Goal: Transaction & Acquisition: Purchase product/service

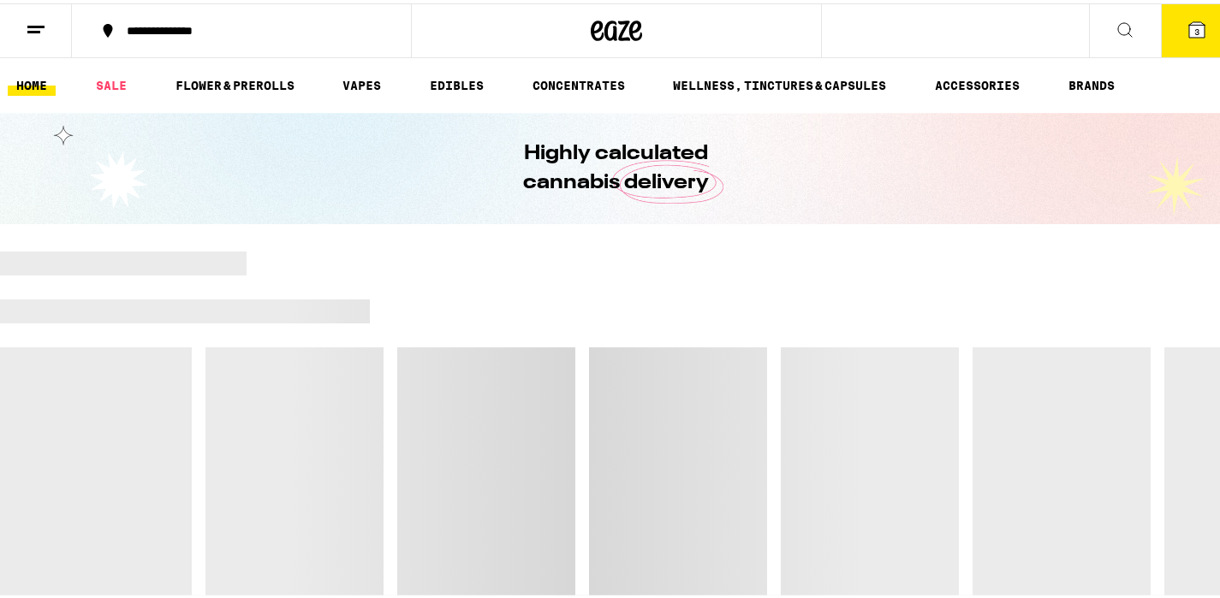
click at [615, 29] on icon at bounding box center [617, 27] width 26 height 21
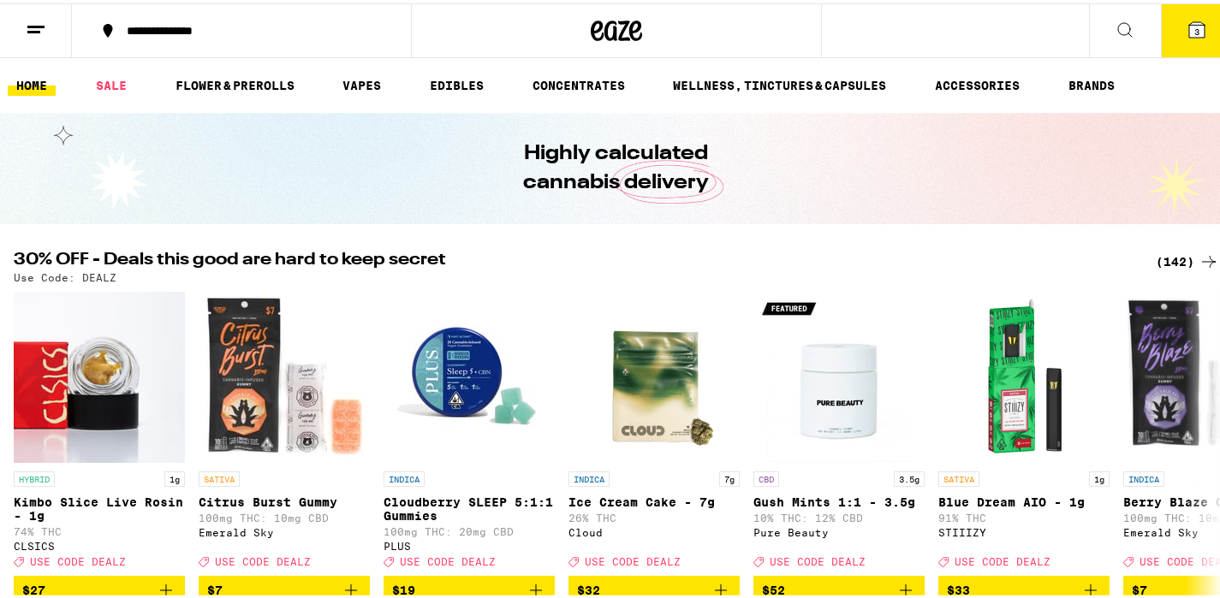
click at [1186, 39] on button "3" at bounding box center [1197, 27] width 72 height 53
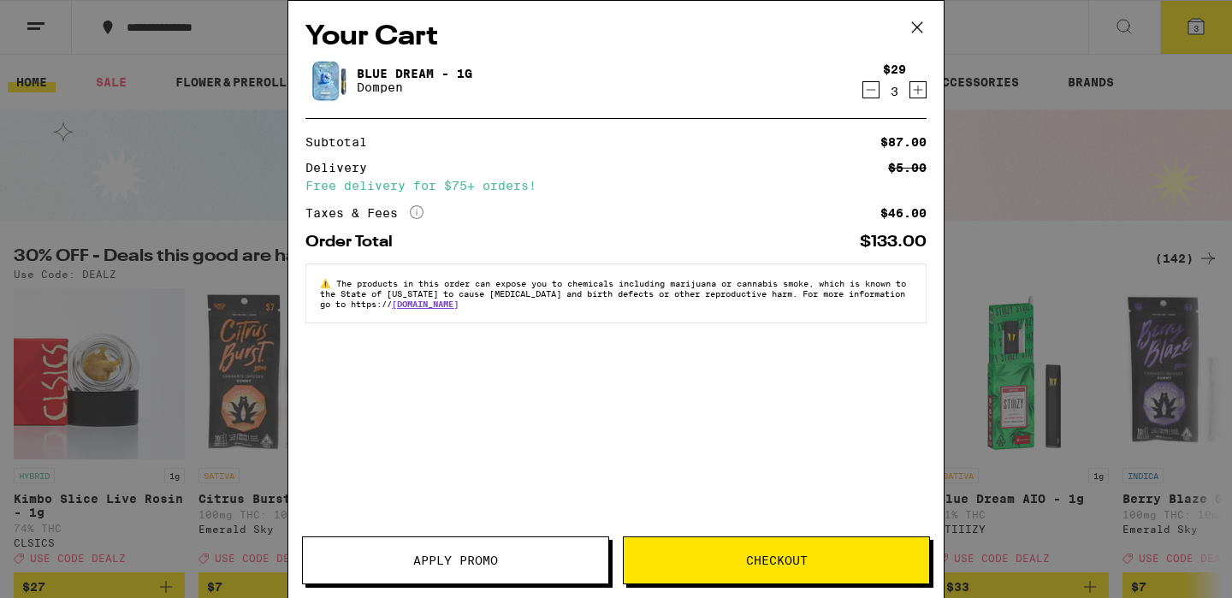
click at [873, 88] on icon "Decrement" at bounding box center [871, 90] width 15 height 21
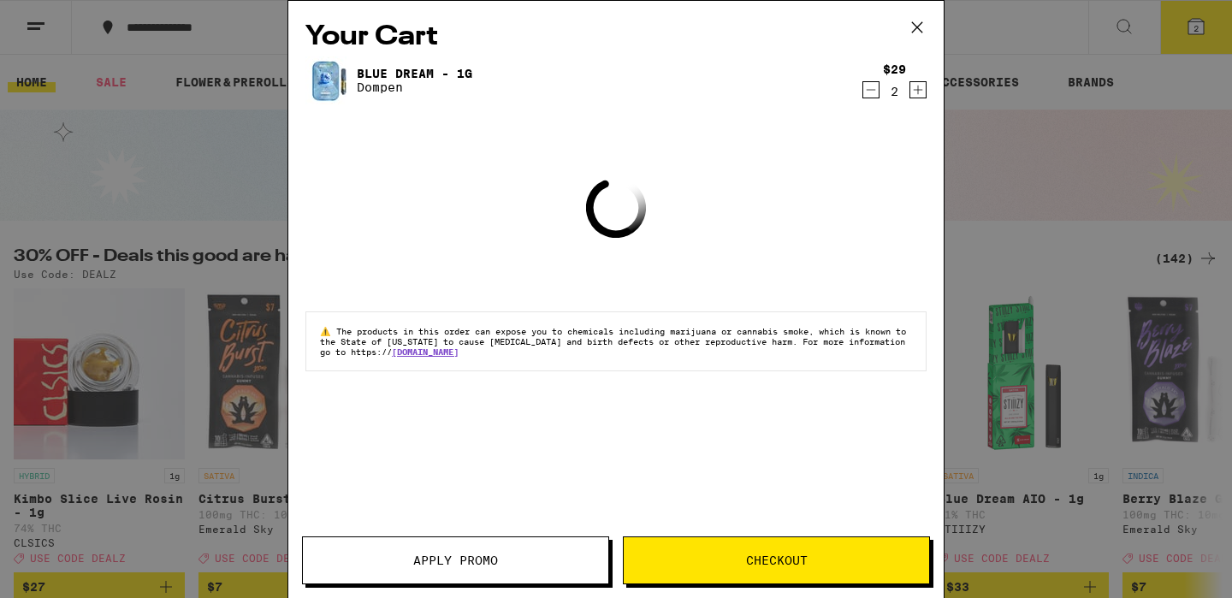
click at [873, 88] on icon "Decrement" at bounding box center [871, 90] width 15 height 21
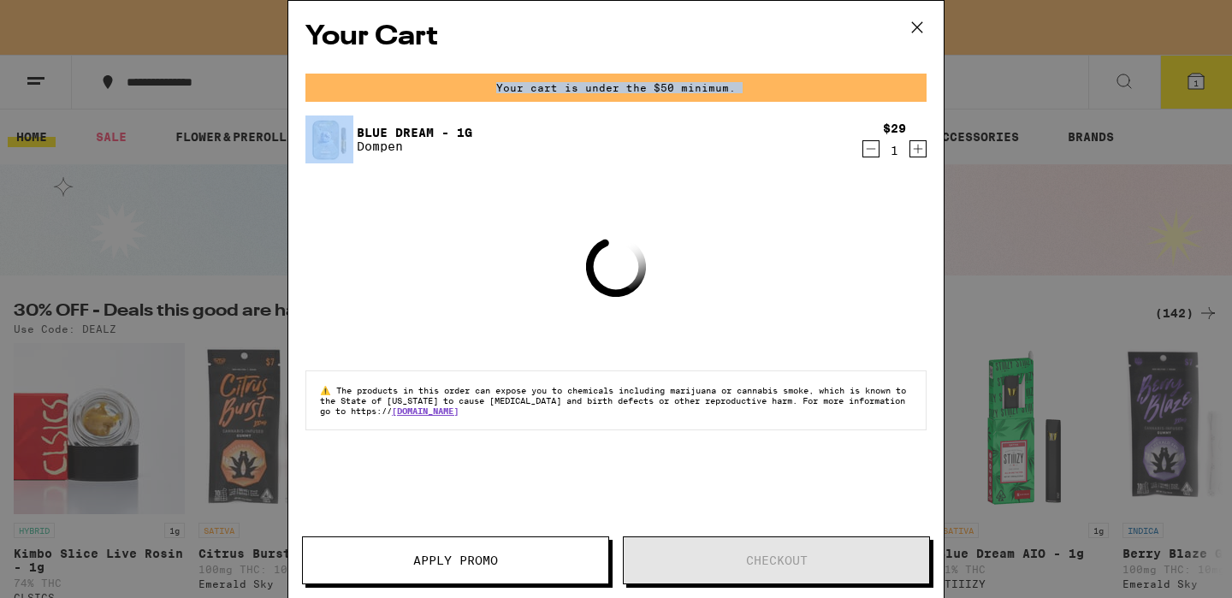
click at [873, 88] on div "Your cart is under the $50 minimum." at bounding box center [616, 88] width 621 height 28
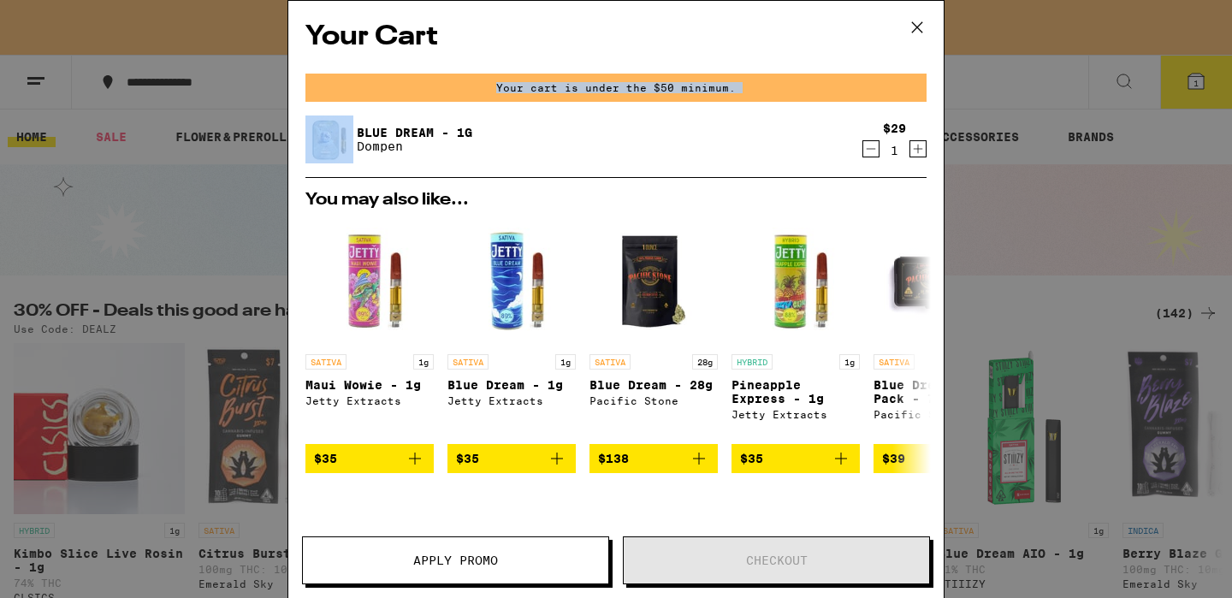
click at [870, 151] on div "$29 1" at bounding box center [895, 140] width 64 height 36
click at [864, 148] on icon "Decrement" at bounding box center [871, 149] width 15 height 21
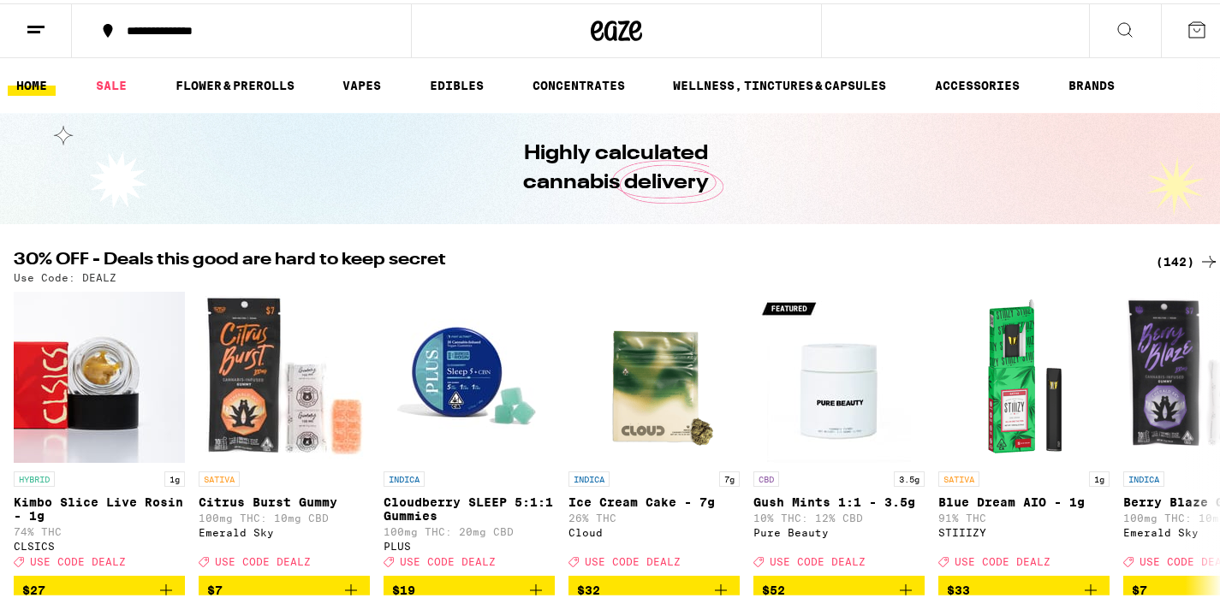
click at [615, 37] on icon at bounding box center [617, 27] width 26 height 21
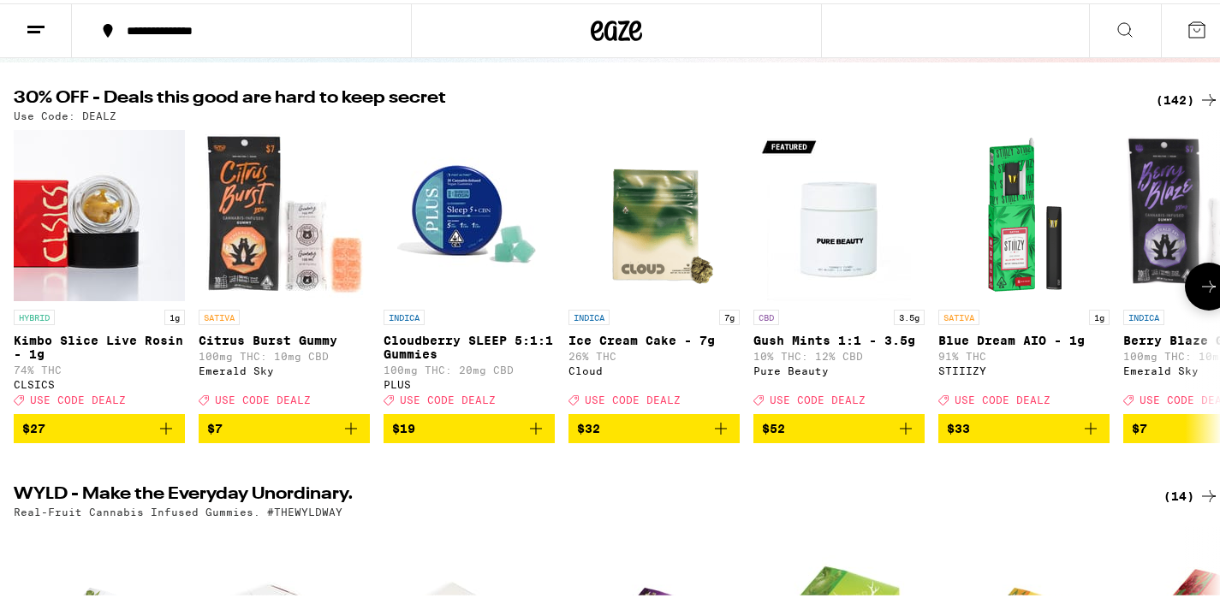
scroll to position [142, 0]
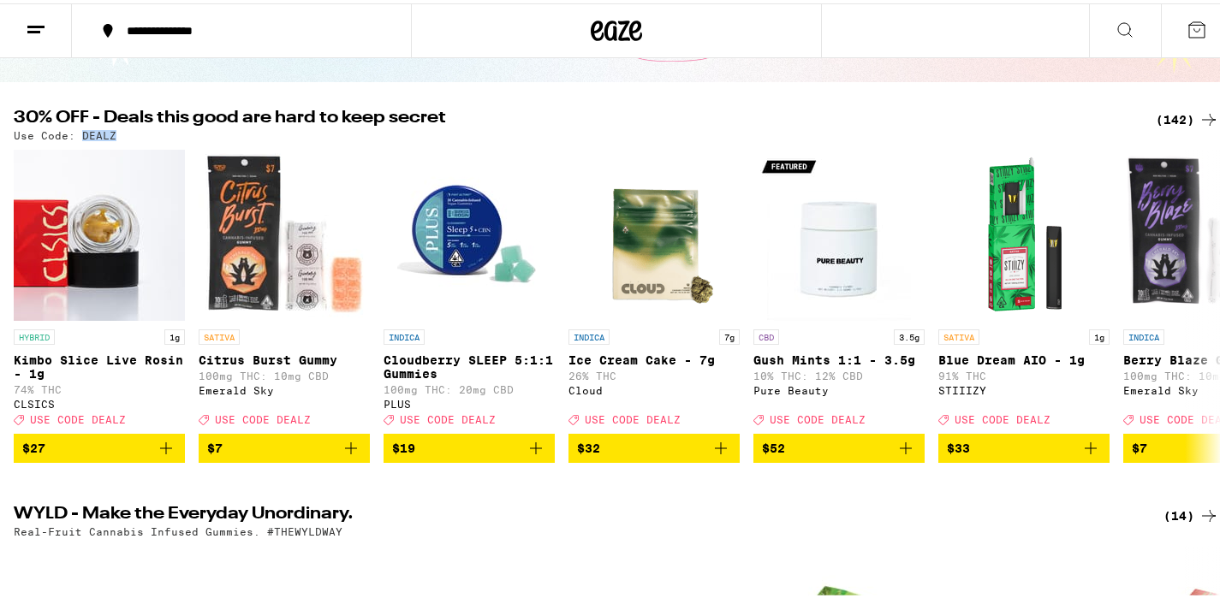
drag, startPoint x: 121, startPoint y: 131, endPoint x: 82, endPoint y: 131, distance: 38.5
click at [82, 131] on div "Use Code: DEALZ" at bounding box center [616, 132] width 1205 height 11
copy p "DEALZ"
click at [1179, 117] on div "(142)" at bounding box center [1186, 116] width 63 height 21
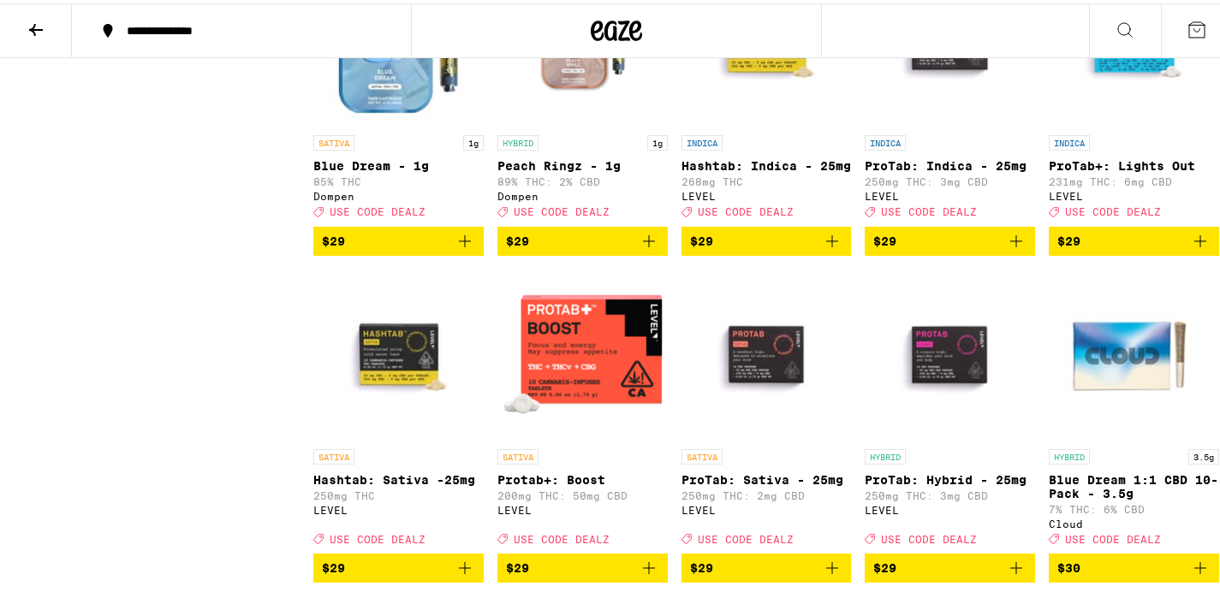
scroll to position [5532, 0]
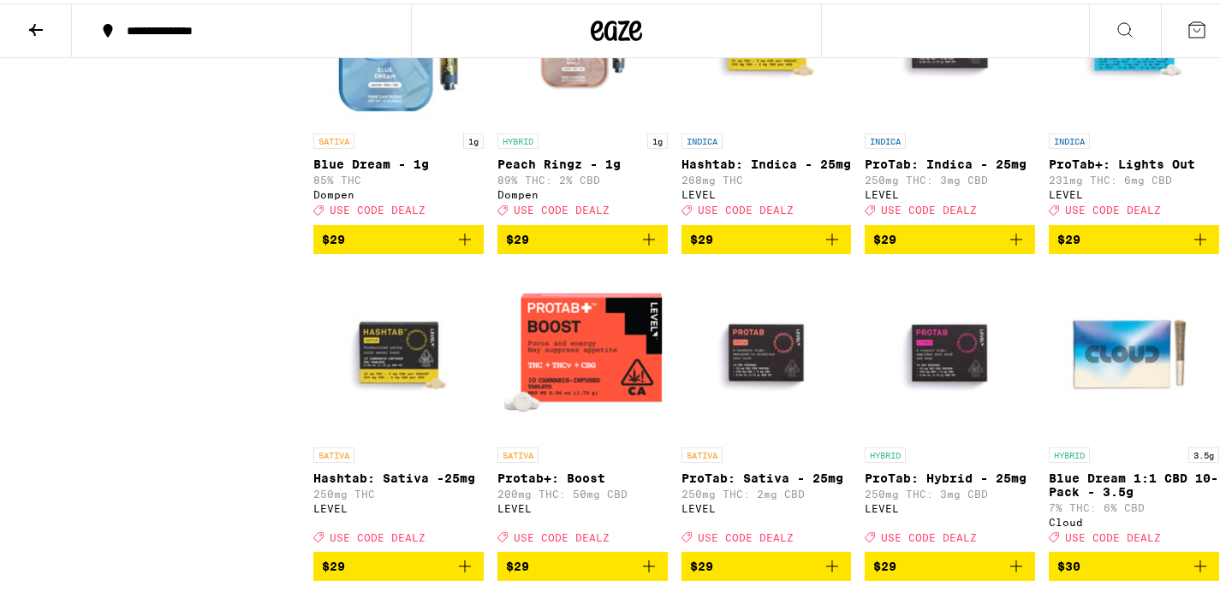
click at [460, 242] on icon "Add to bag" at bounding box center [465, 236] width 12 height 12
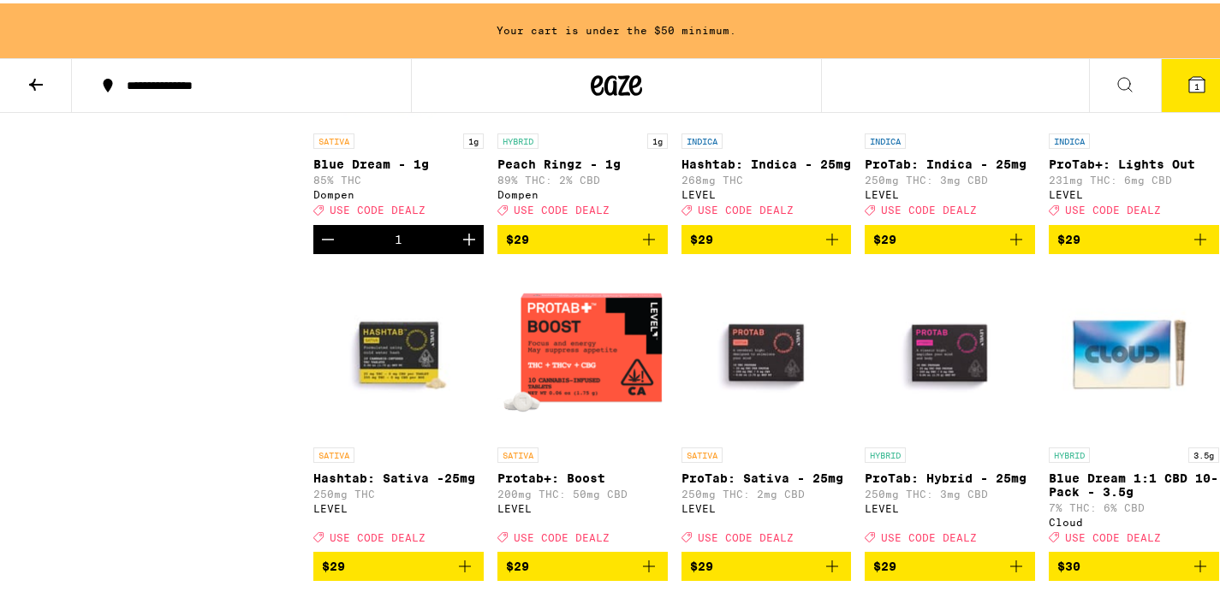
click at [465, 246] on icon "Increment" at bounding box center [469, 236] width 21 height 21
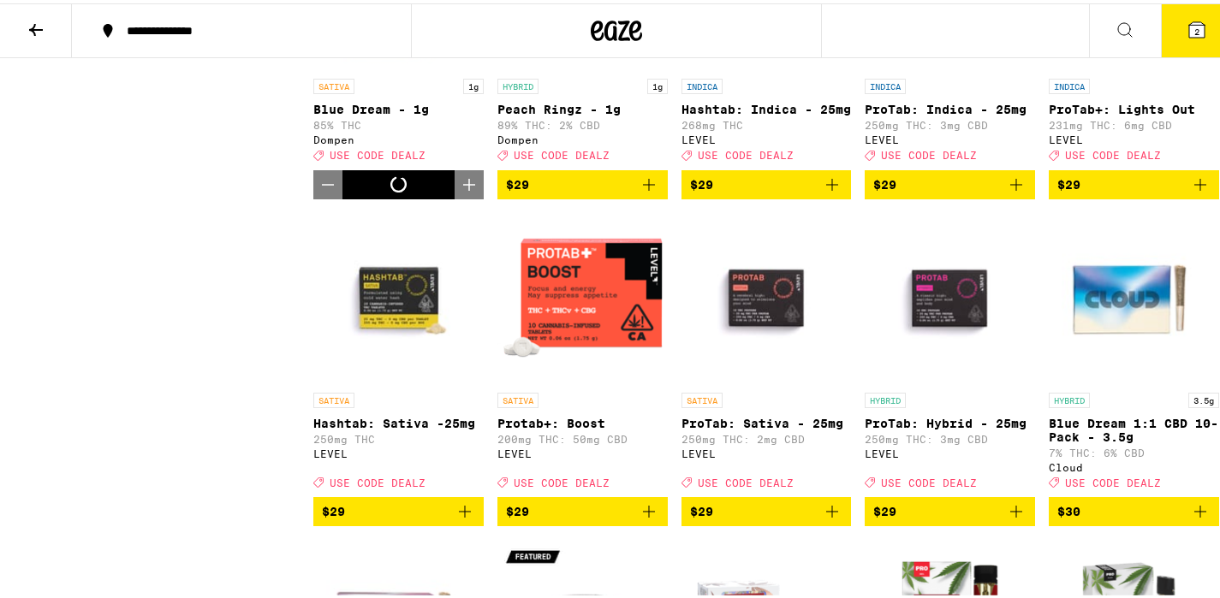
scroll to position [5532, 0]
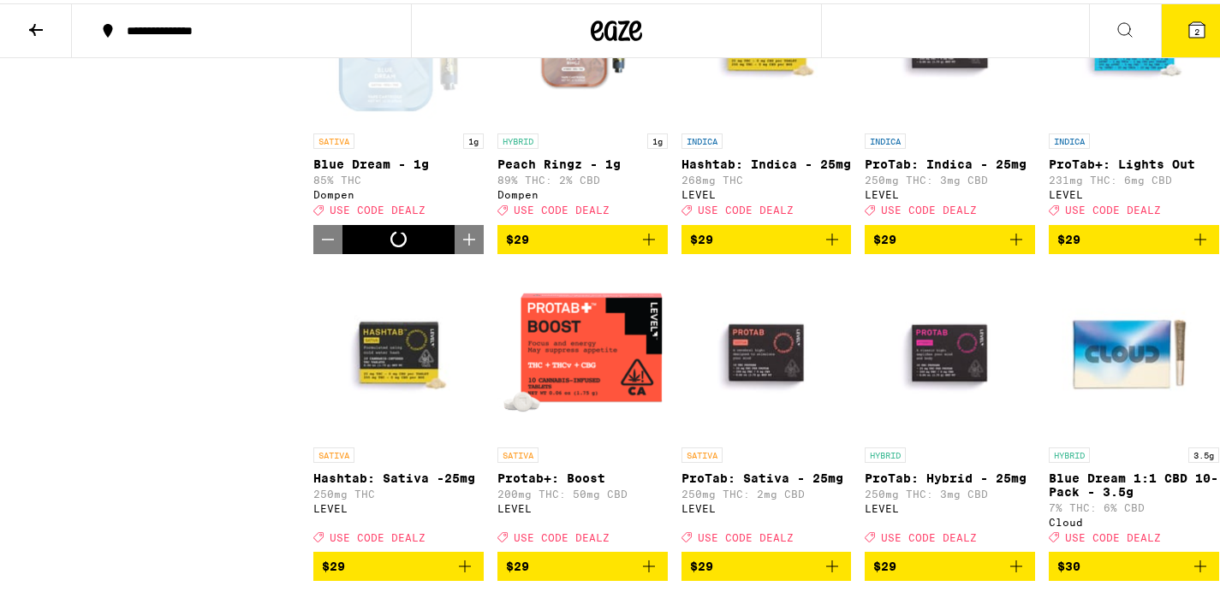
click at [465, 246] on icon "Increment" at bounding box center [469, 236] width 21 height 21
click at [1189, 19] on icon at bounding box center [1196, 26] width 15 height 15
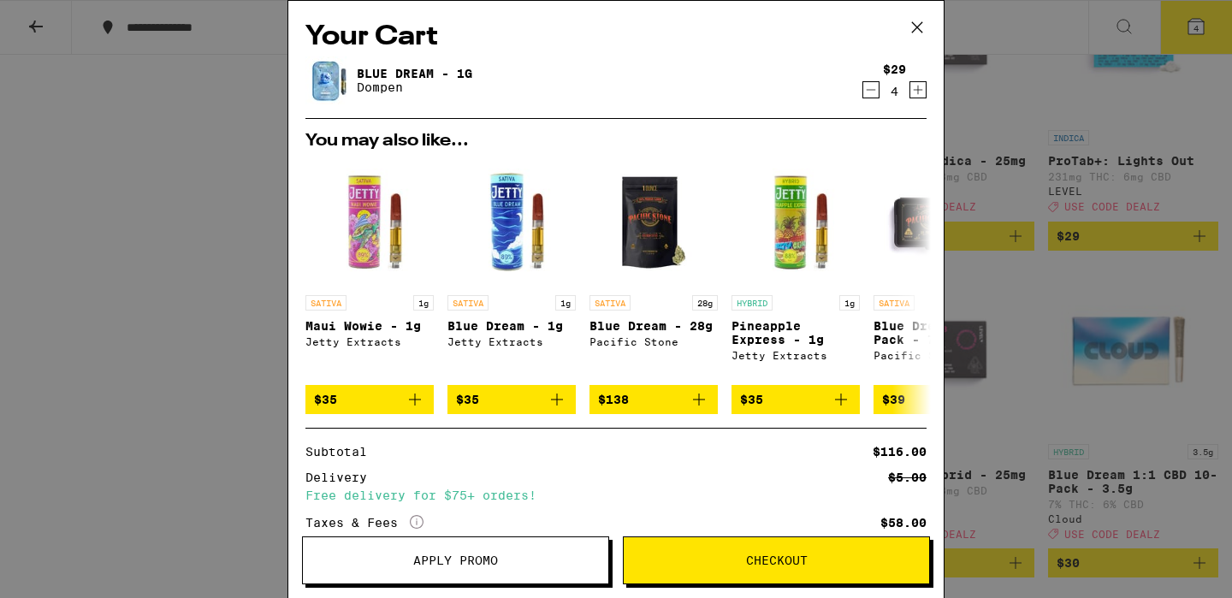
click at [411, 555] on span "Apply Promo" at bounding box center [456, 561] width 306 height 12
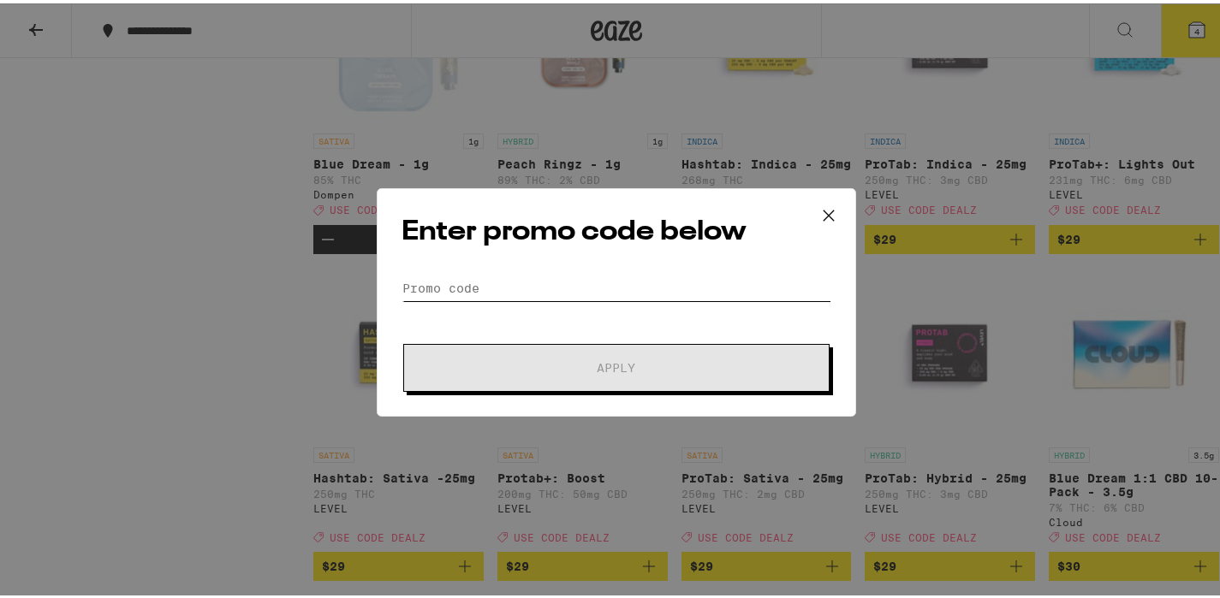
click at [472, 276] on input "Promo Code" at bounding box center [616, 285] width 430 height 26
paste input "DEALZ"
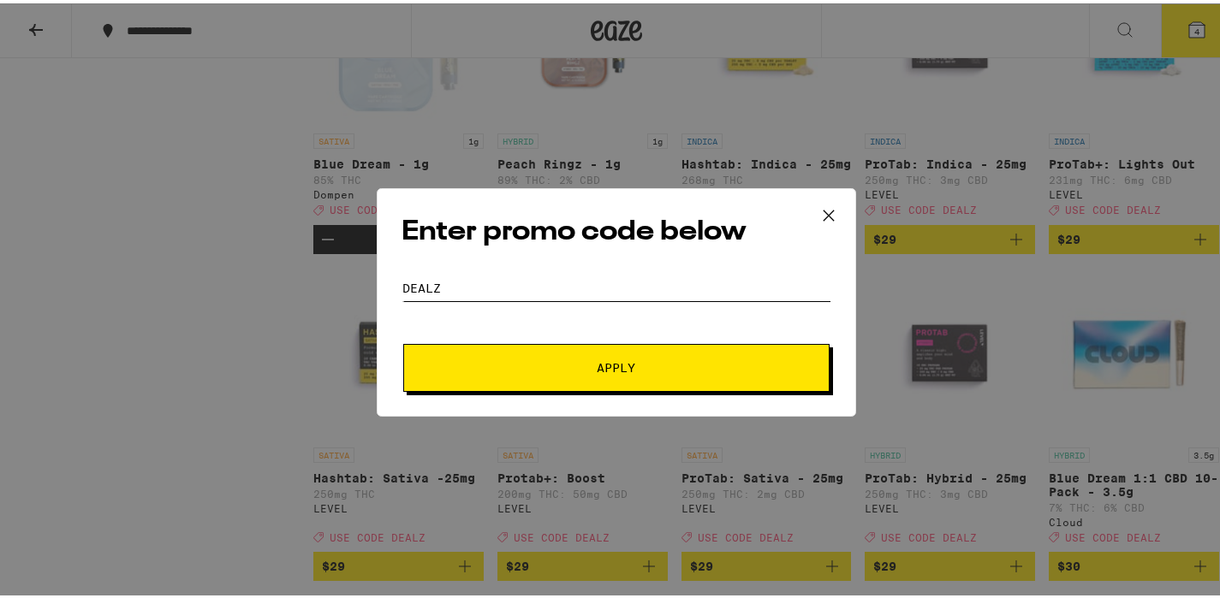
type input "DEALZ"
click at [537, 352] on button "Apply" at bounding box center [616, 365] width 426 height 48
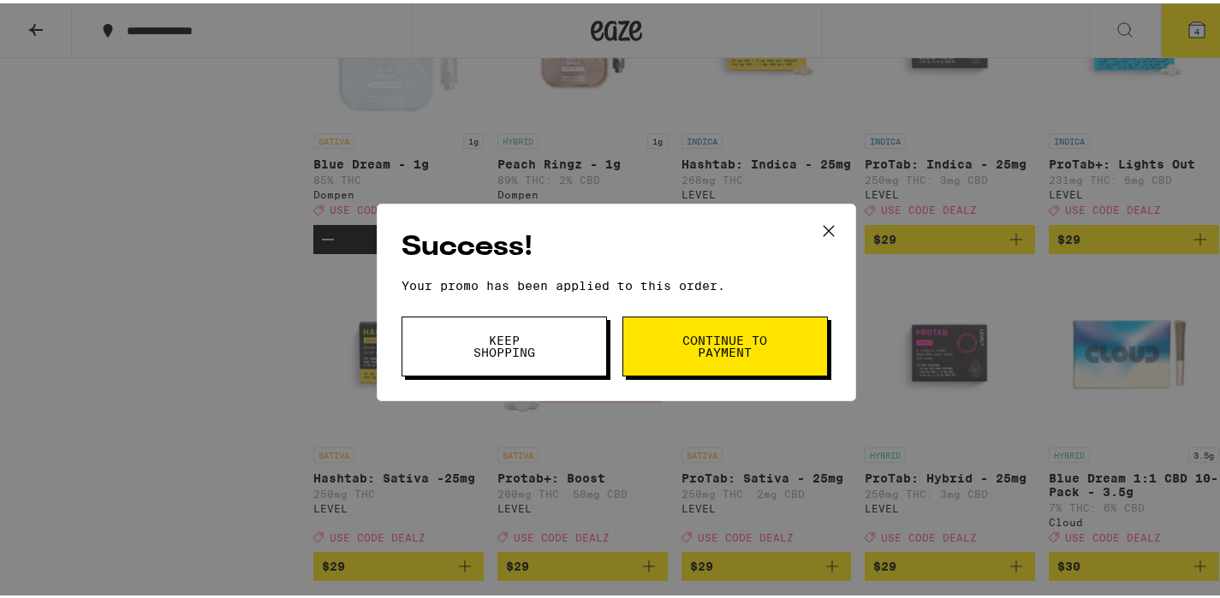
click at [729, 348] on span "Continue to payment" at bounding box center [724, 343] width 87 height 24
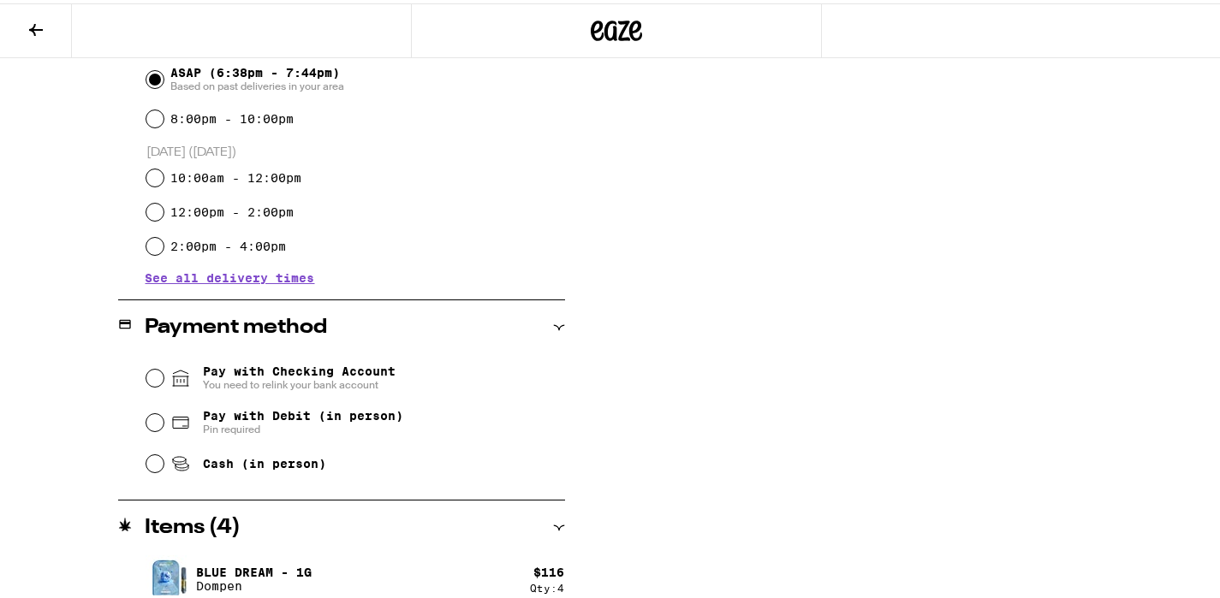
scroll to position [513, 0]
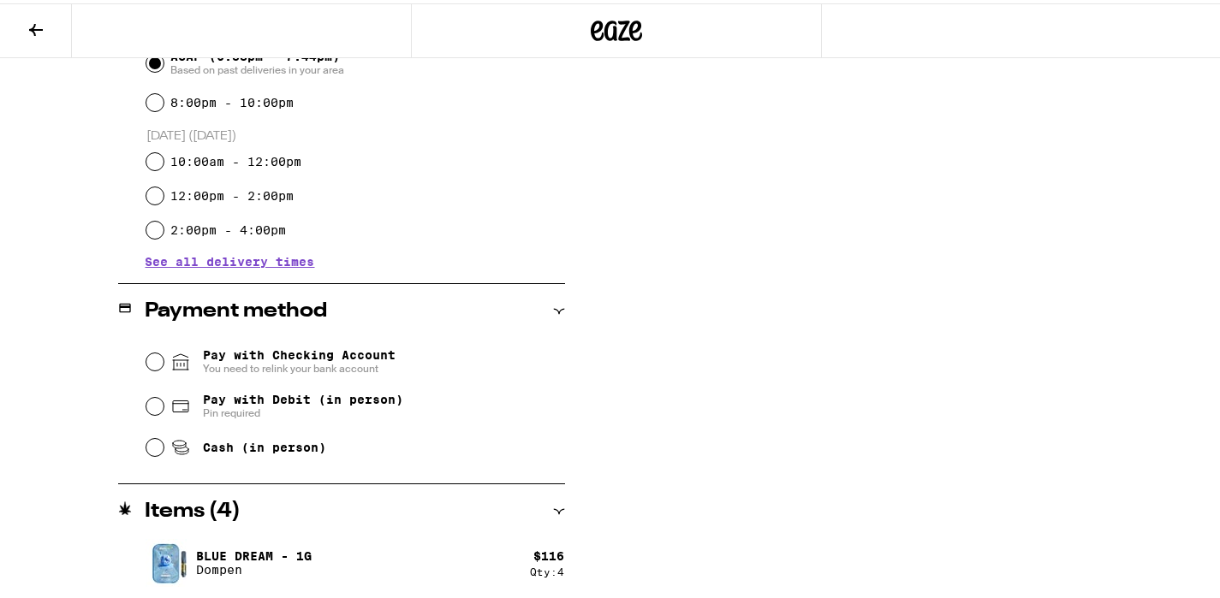
click at [556, 512] on icon at bounding box center [559, 508] width 12 height 12
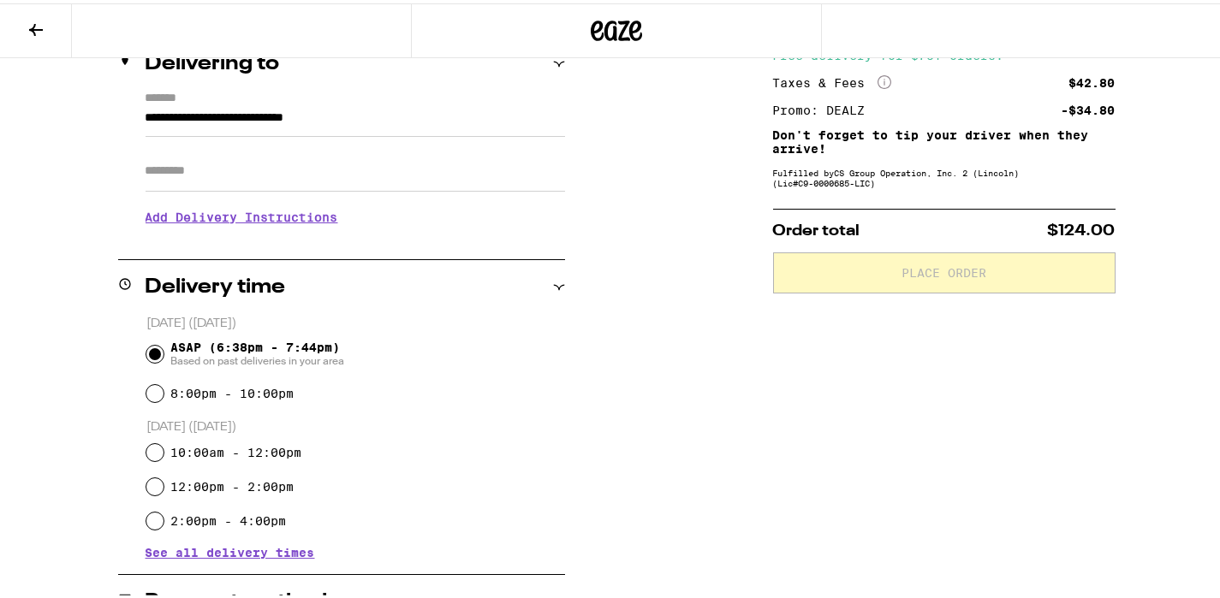
scroll to position [159, 0]
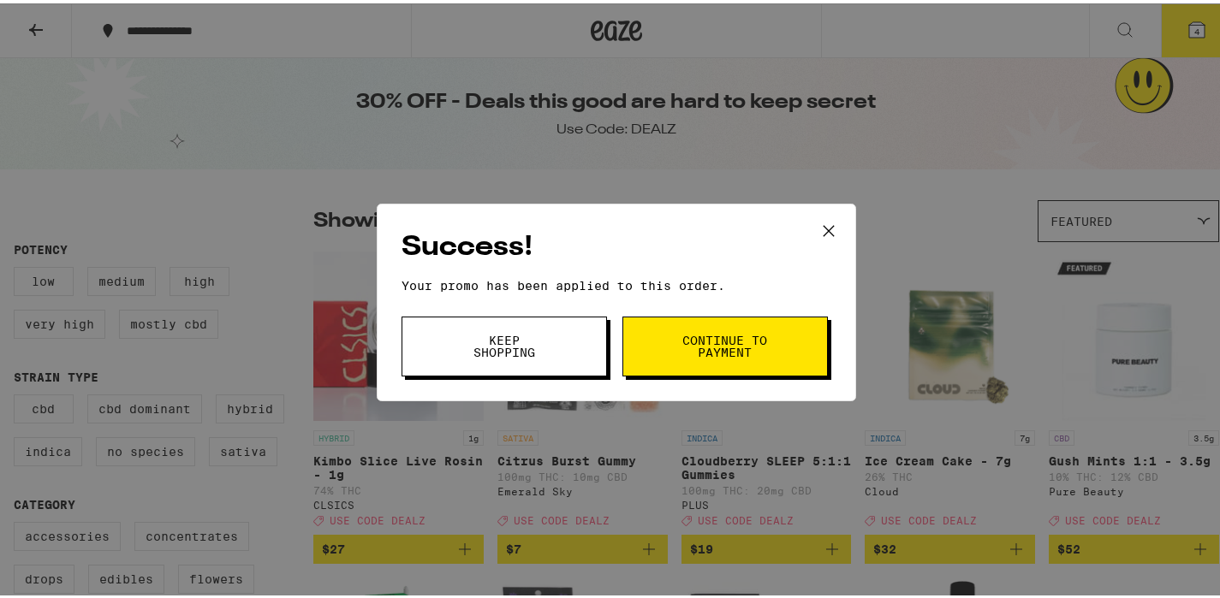
click at [820, 229] on icon at bounding box center [829, 228] width 26 height 26
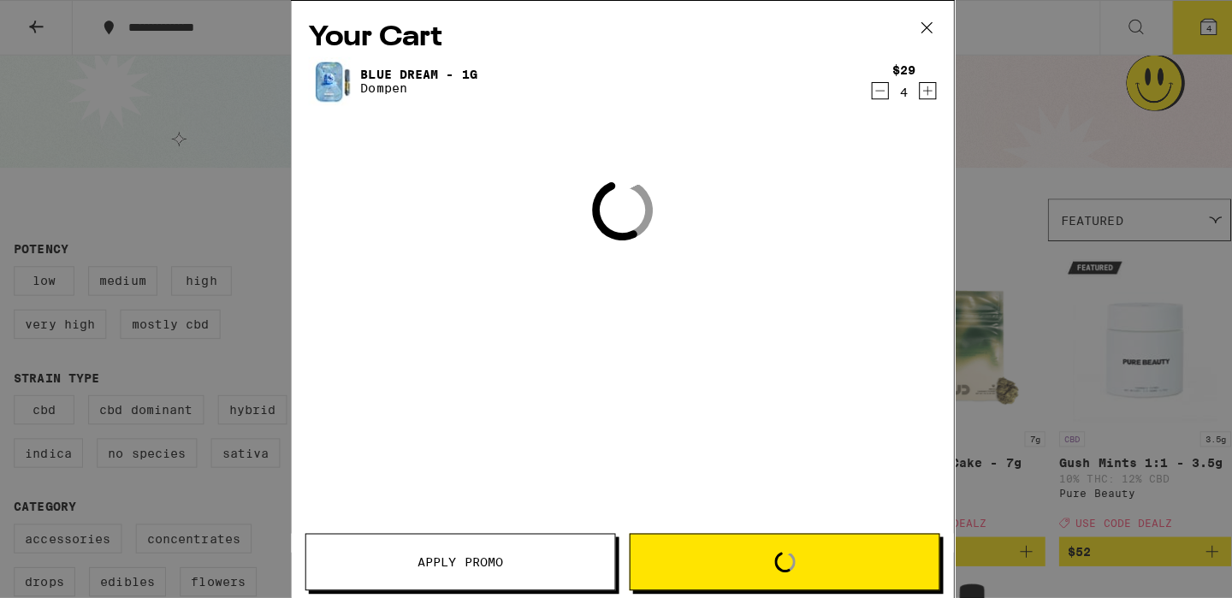
scroll to position [5532, 0]
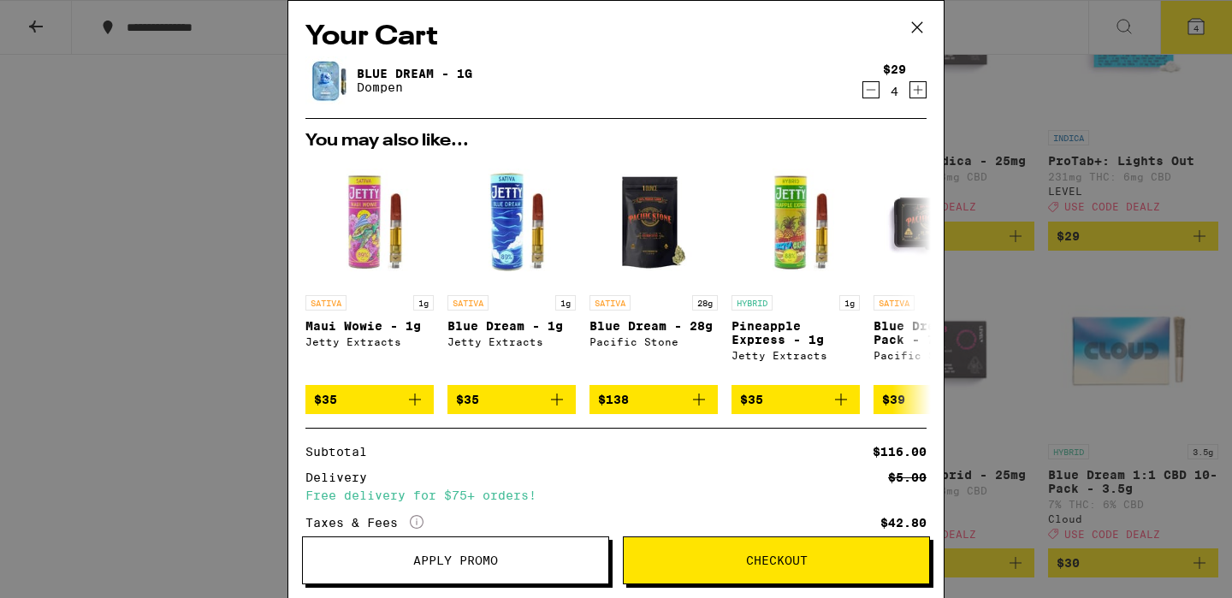
click at [883, 92] on div "4" at bounding box center [894, 92] width 23 height 14
click at [864, 90] on icon "Decrement" at bounding box center [871, 90] width 15 height 21
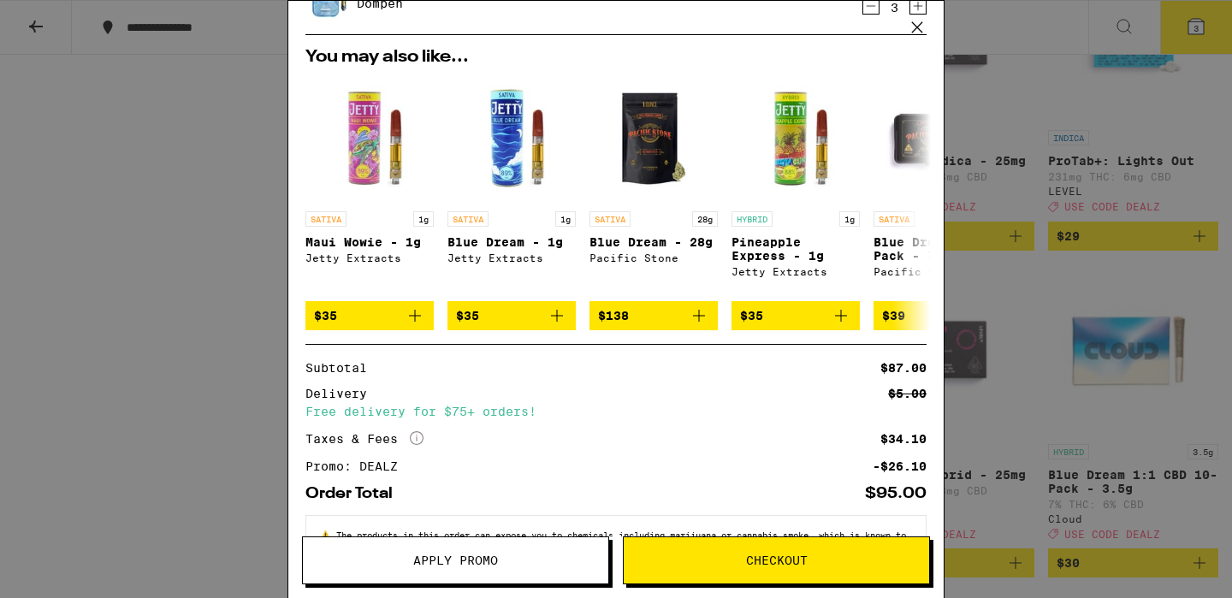
scroll to position [155, 0]
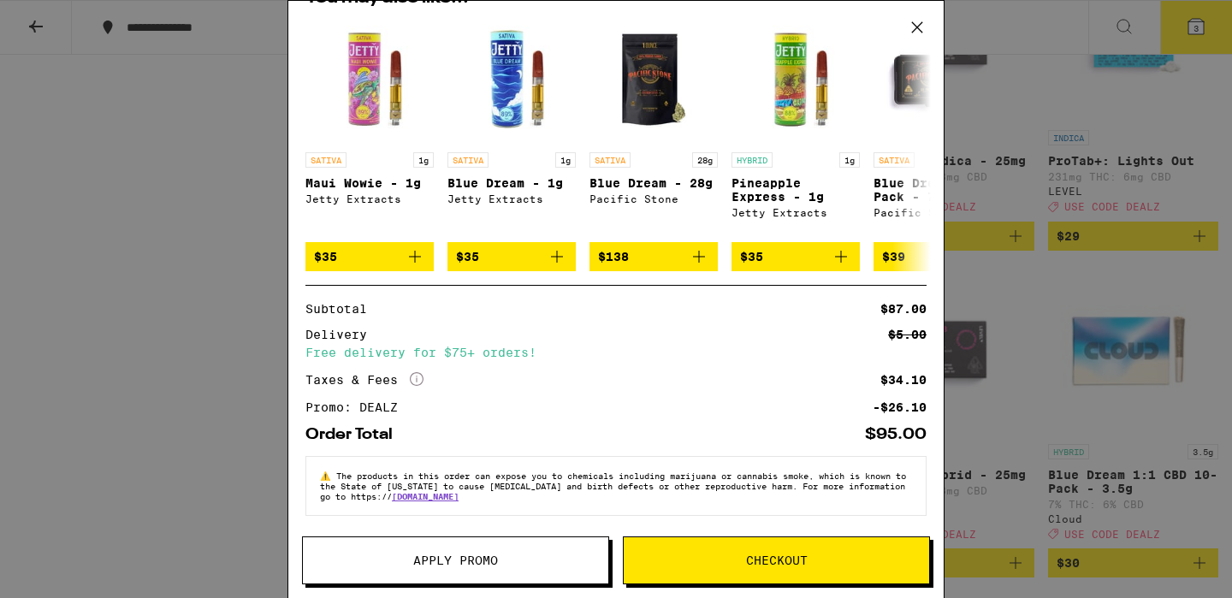
click at [768, 561] on span "Checkout" at bounding box center [777, 561] width 62 height 12
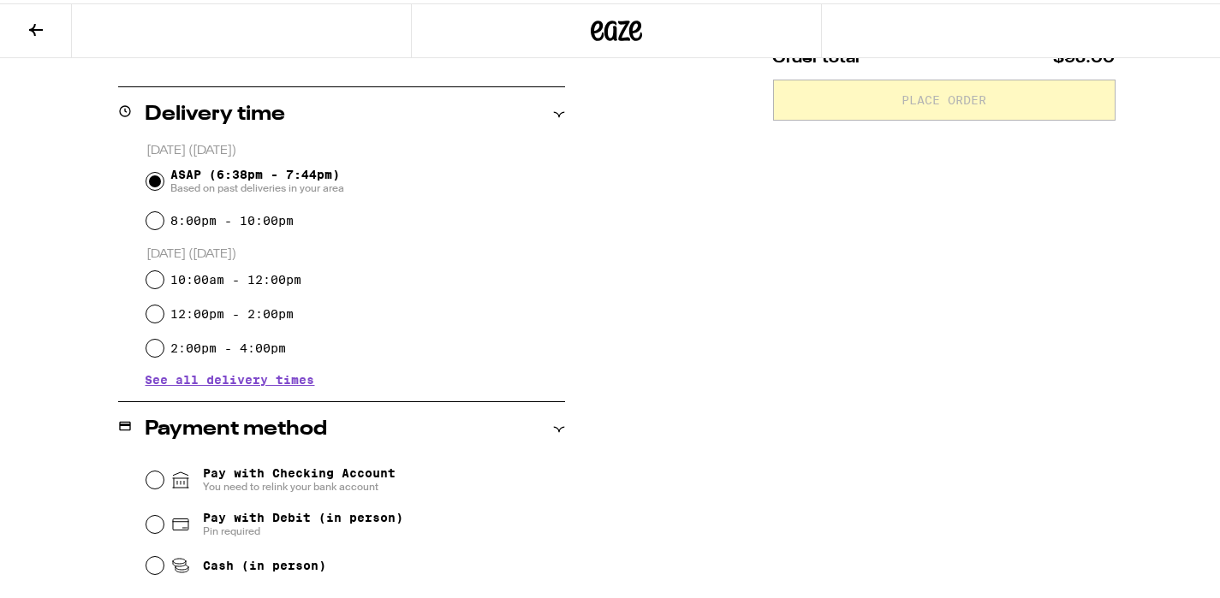
scroll to position [460, 0]
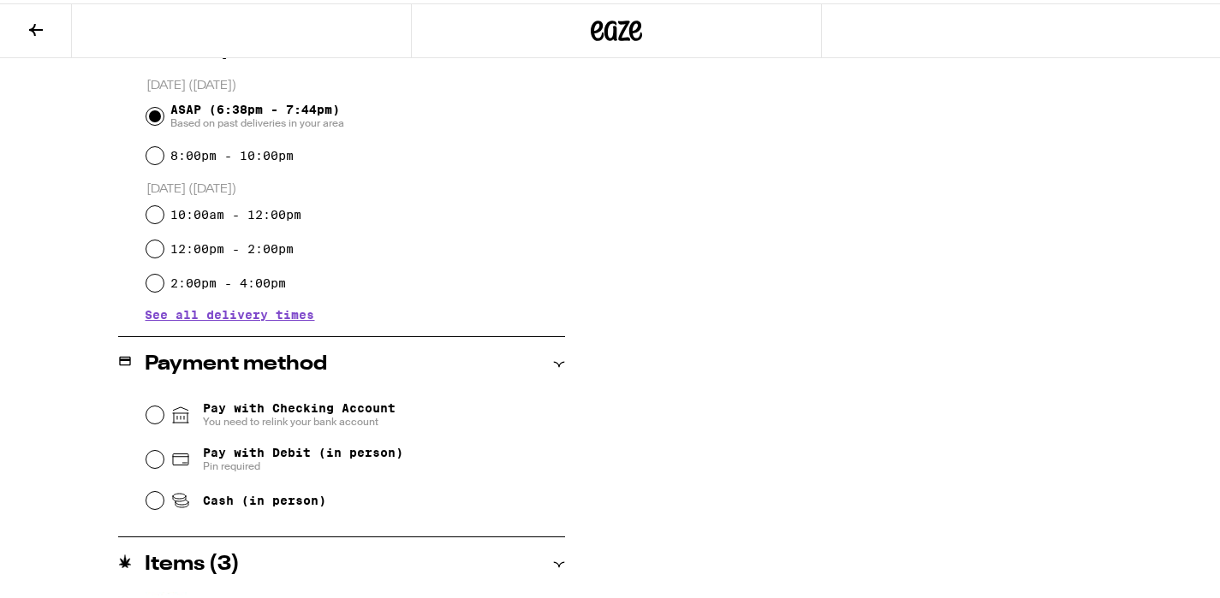
click at [297, 462] on span "Pin required" at bounding box center [303, 463] width 200 height 14
click at [163, 462] on input "Pay with Debit (in person) Pin required" at bounding box center [154, 456] width 17 height 17
radio input "true"
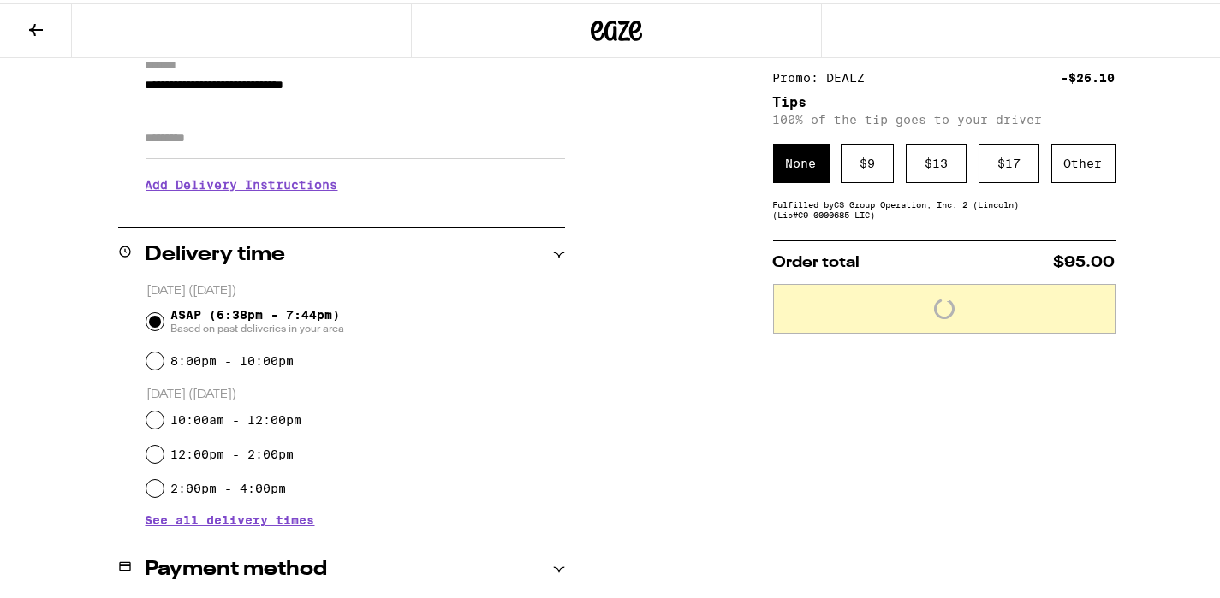
scroll to position [245, 0]
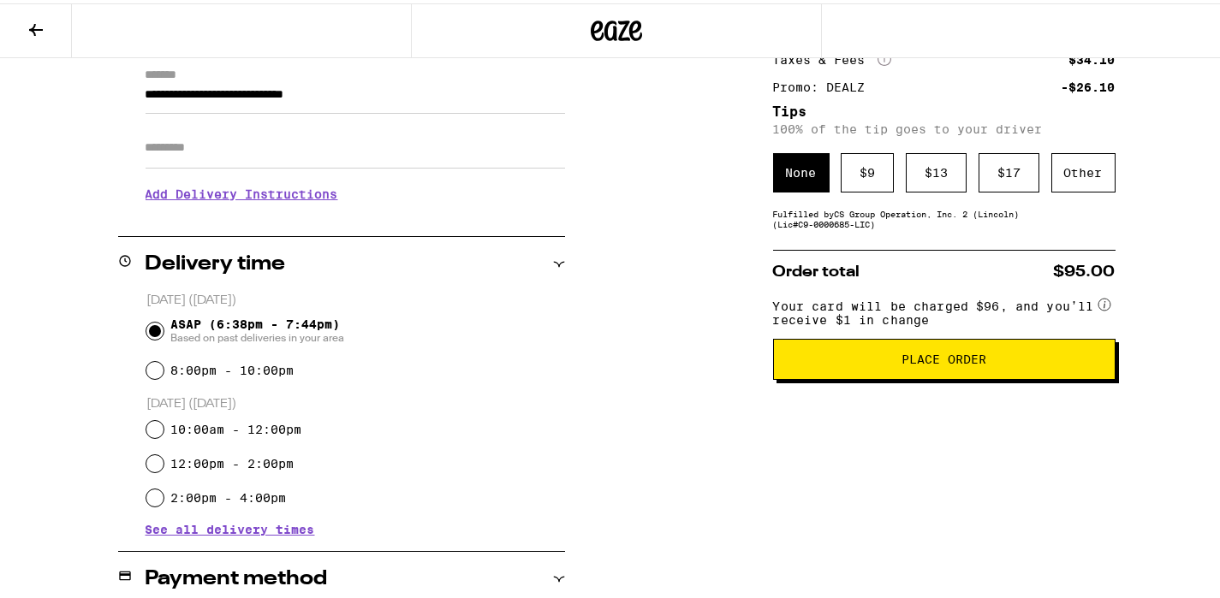
click at [912, 377] on button "Place Order" at bounding box center [944, 356] width 342 height 41
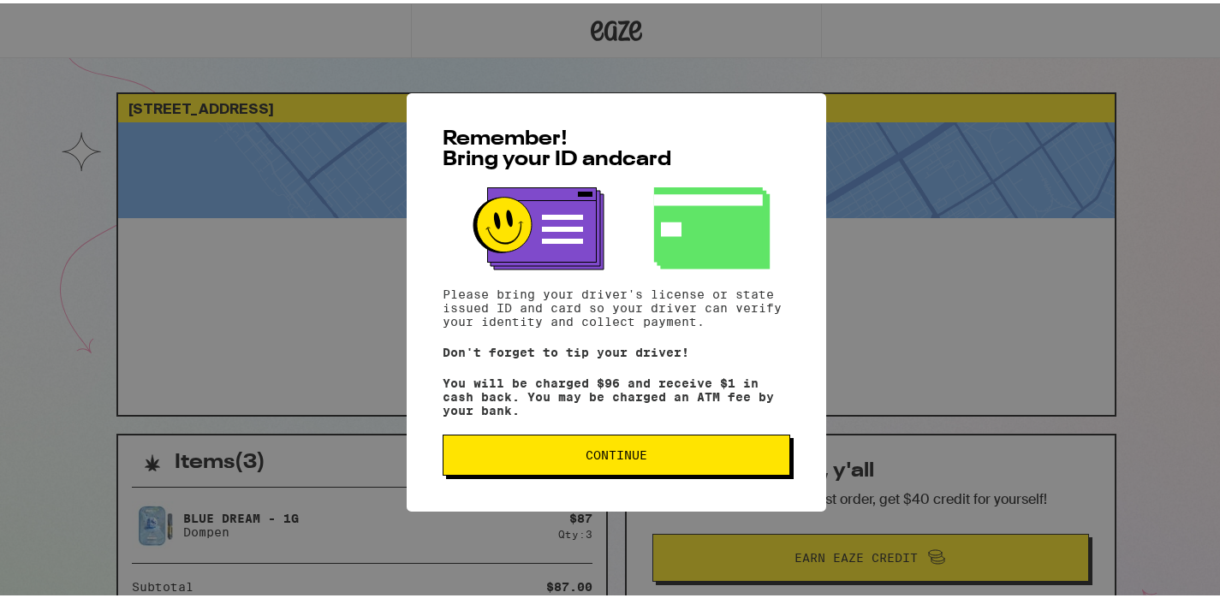
click at [585, 458] on span "Continue" at bounding box center [616, 452] width 62 height 12
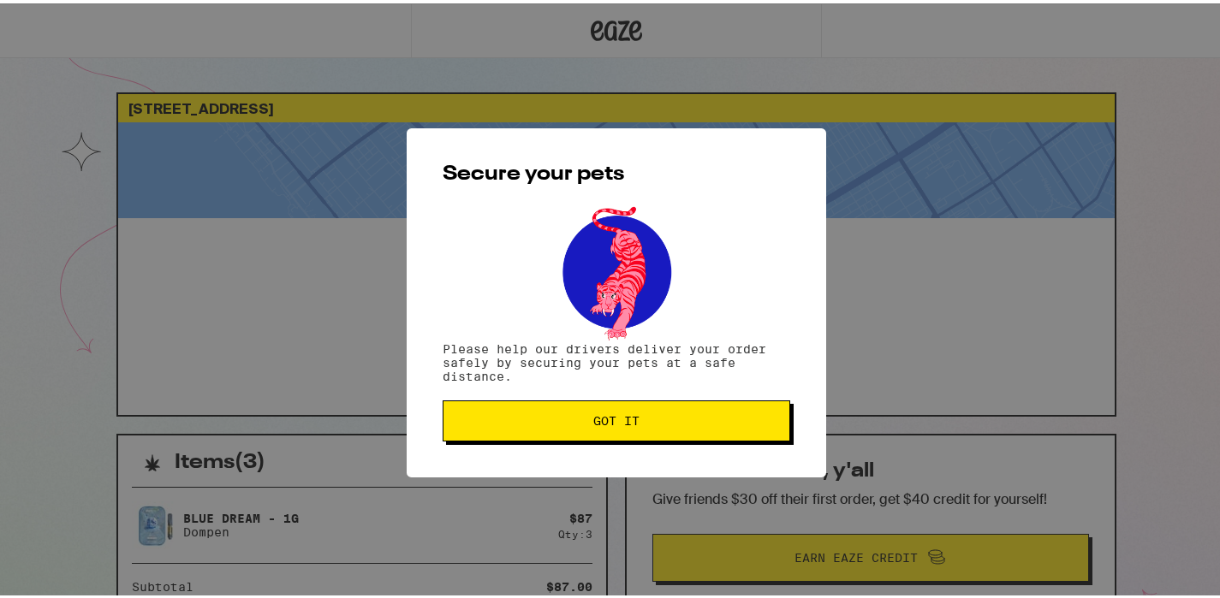
click at [583, 424] on span "Got it" at bounding box center [616, 418] width 318 height 12
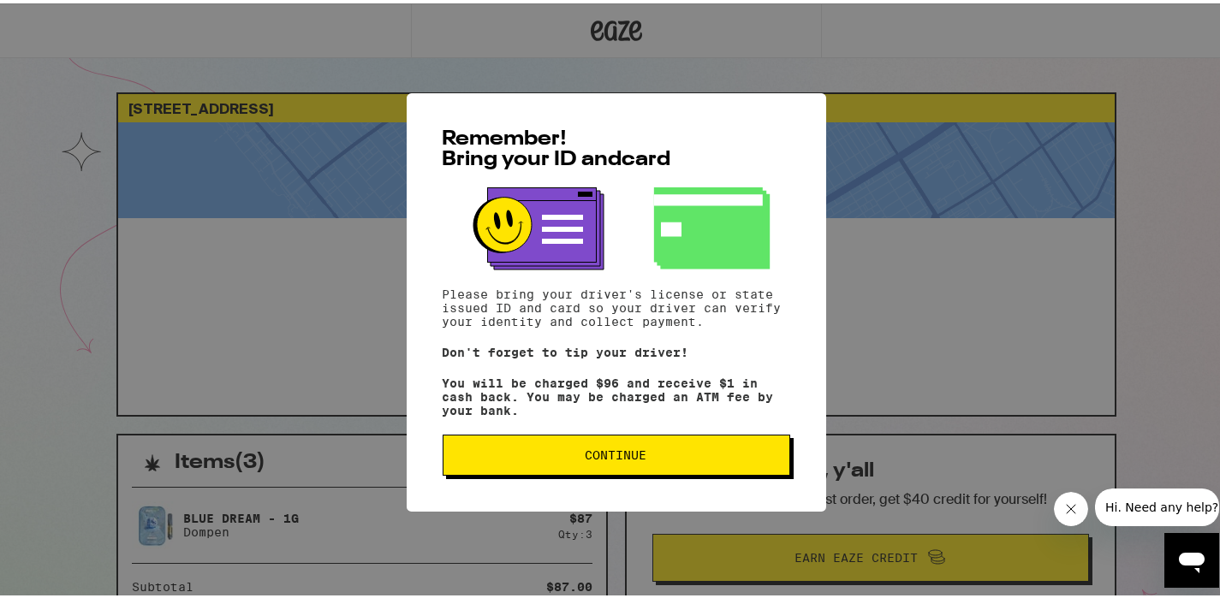
click at [560, 452] on button "Continue" at bounding box center [615, 451] width 347 height 41
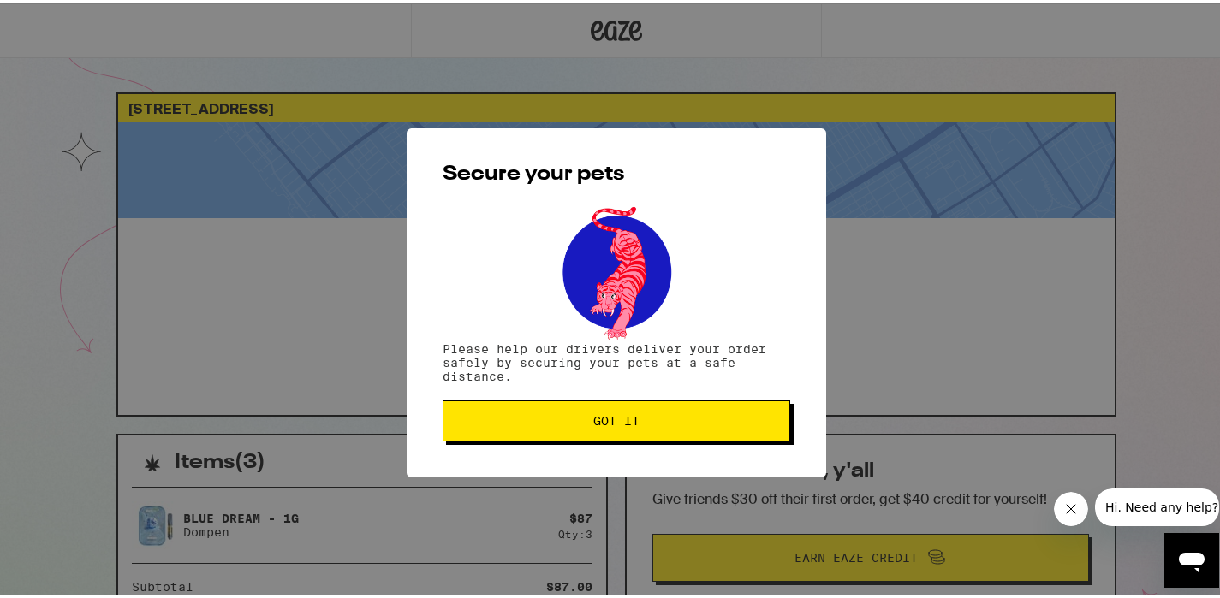
click at [538, 415] on span "Got it" at bounding box center [616, 418] width 318 height 12
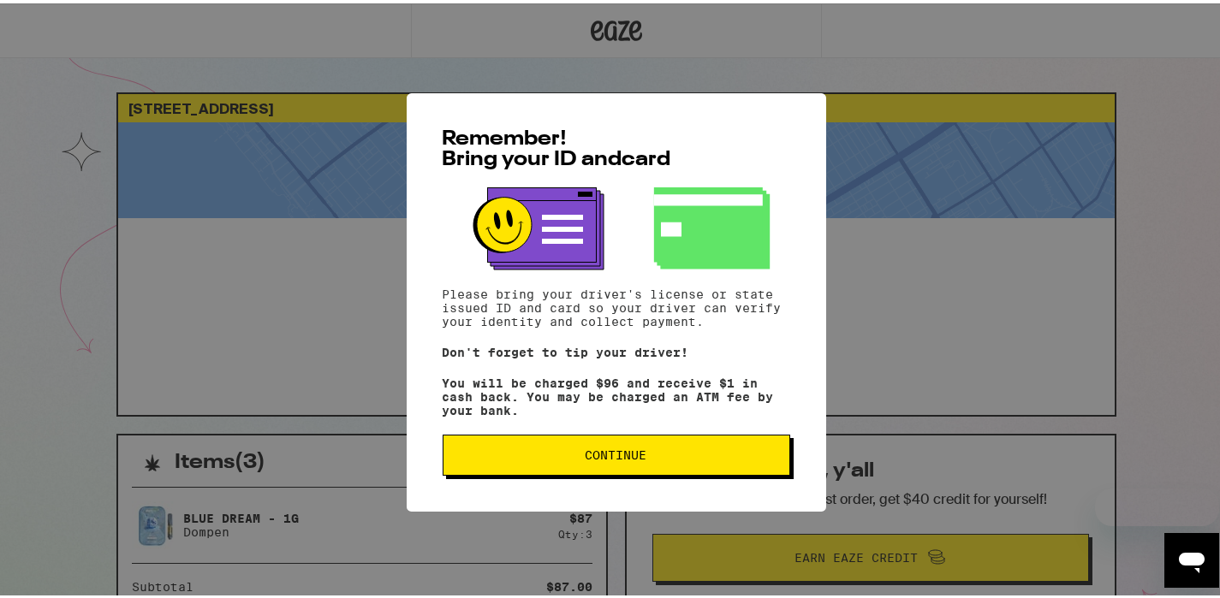
click at [610, 472] on button "Continue" at bounding box center [615, 451] width 347 height 41
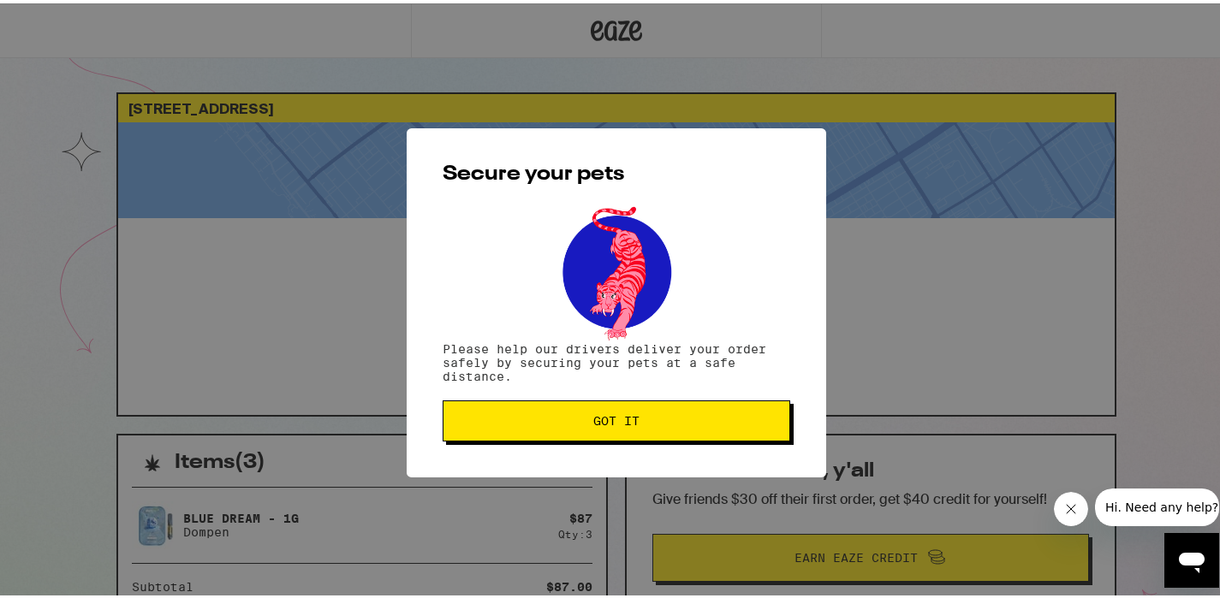
click at [604, 428] on button "Got it" at bounding box center [615, 417] width 347 height 41
